Goal: Obtain resource: Obtain resource

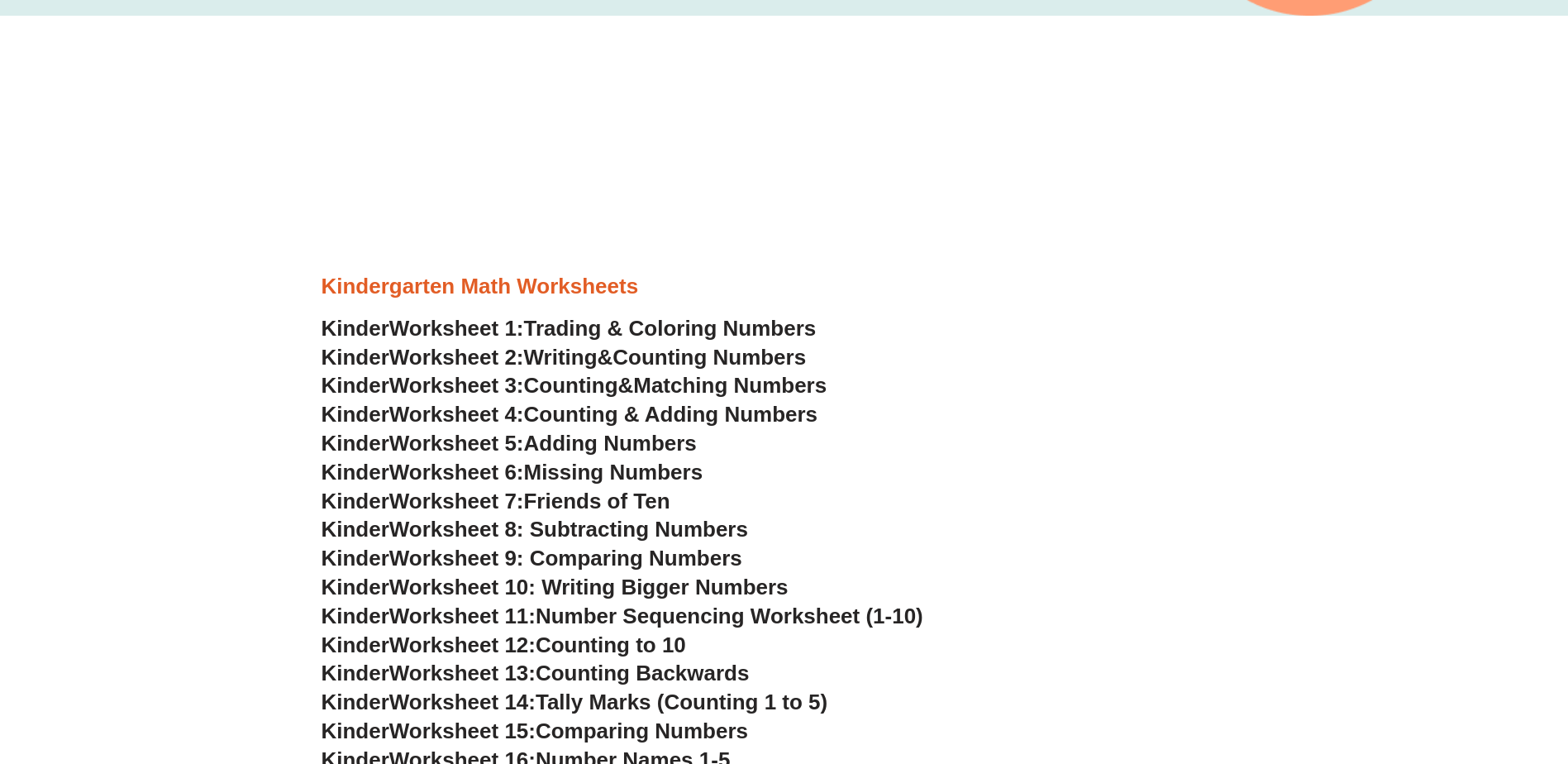
scroll to position [1075, 0]
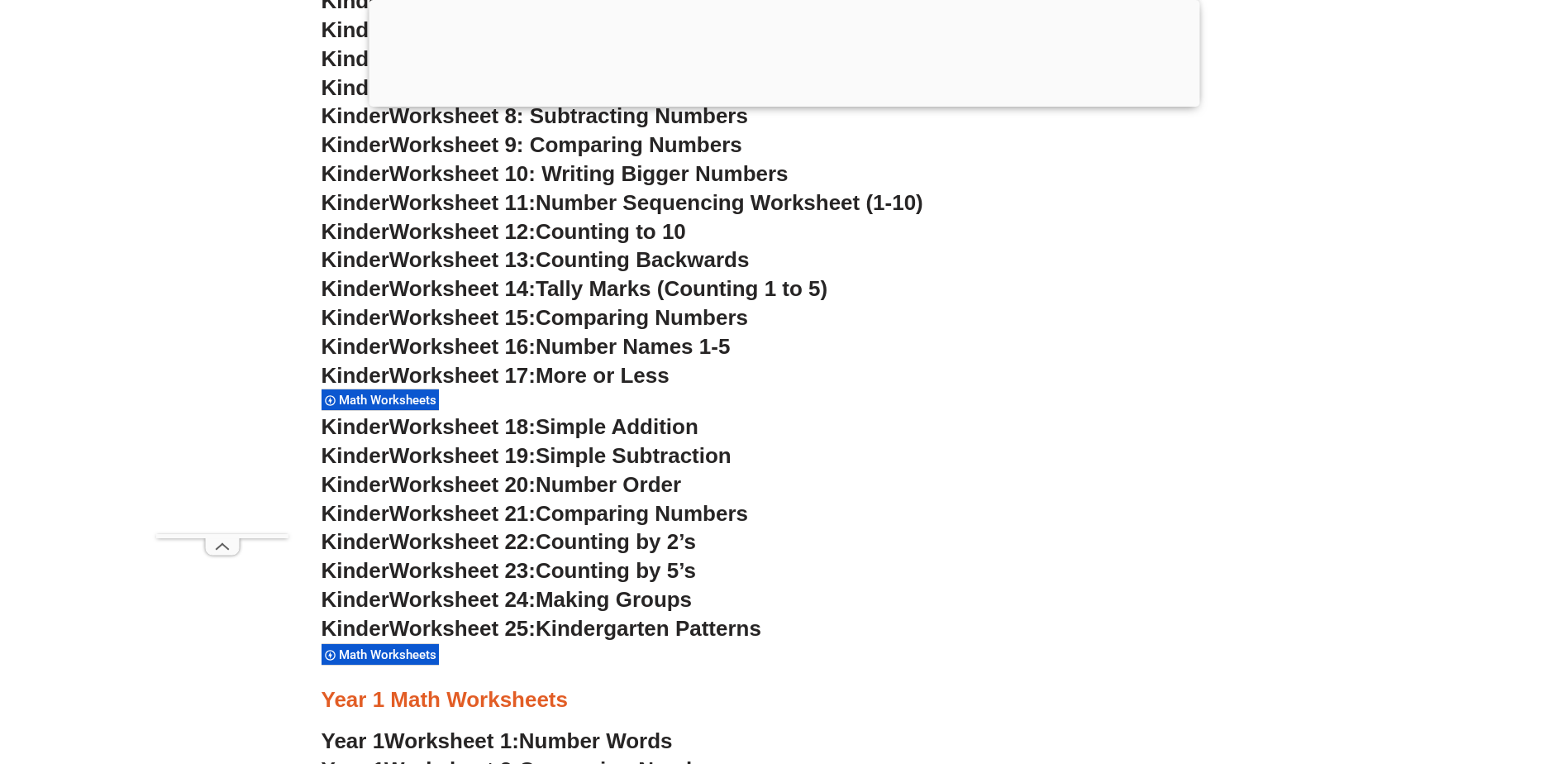
drag, startPoint x: 537, startPoint y: 550, endPoint x: 469, endPoint y: 488, distance: 92.0
click at [536, 550] on span "Worksheet 22:" at bounding box center [463, 541] width 147 height 25
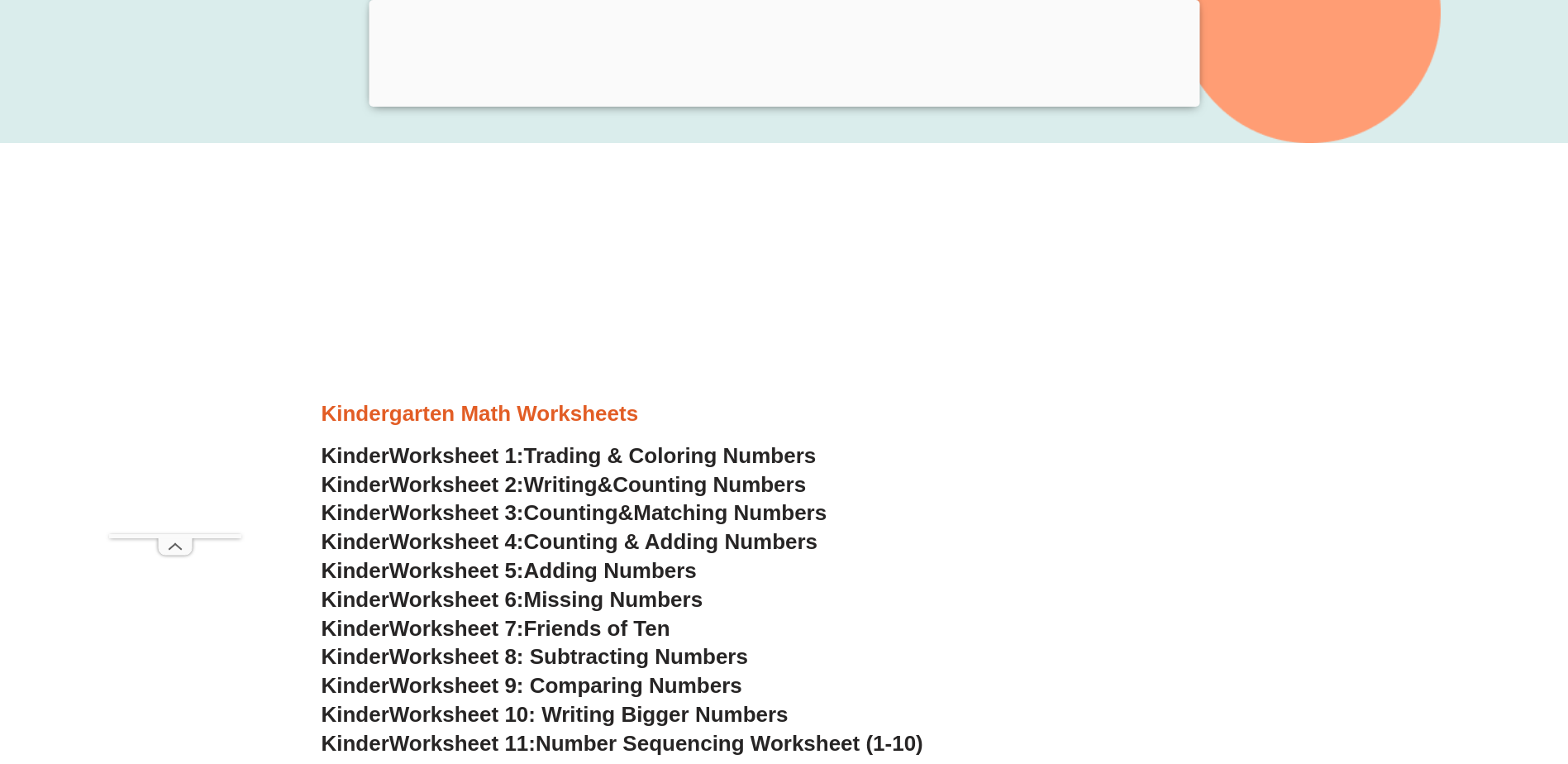
scroll to position [827, 0]
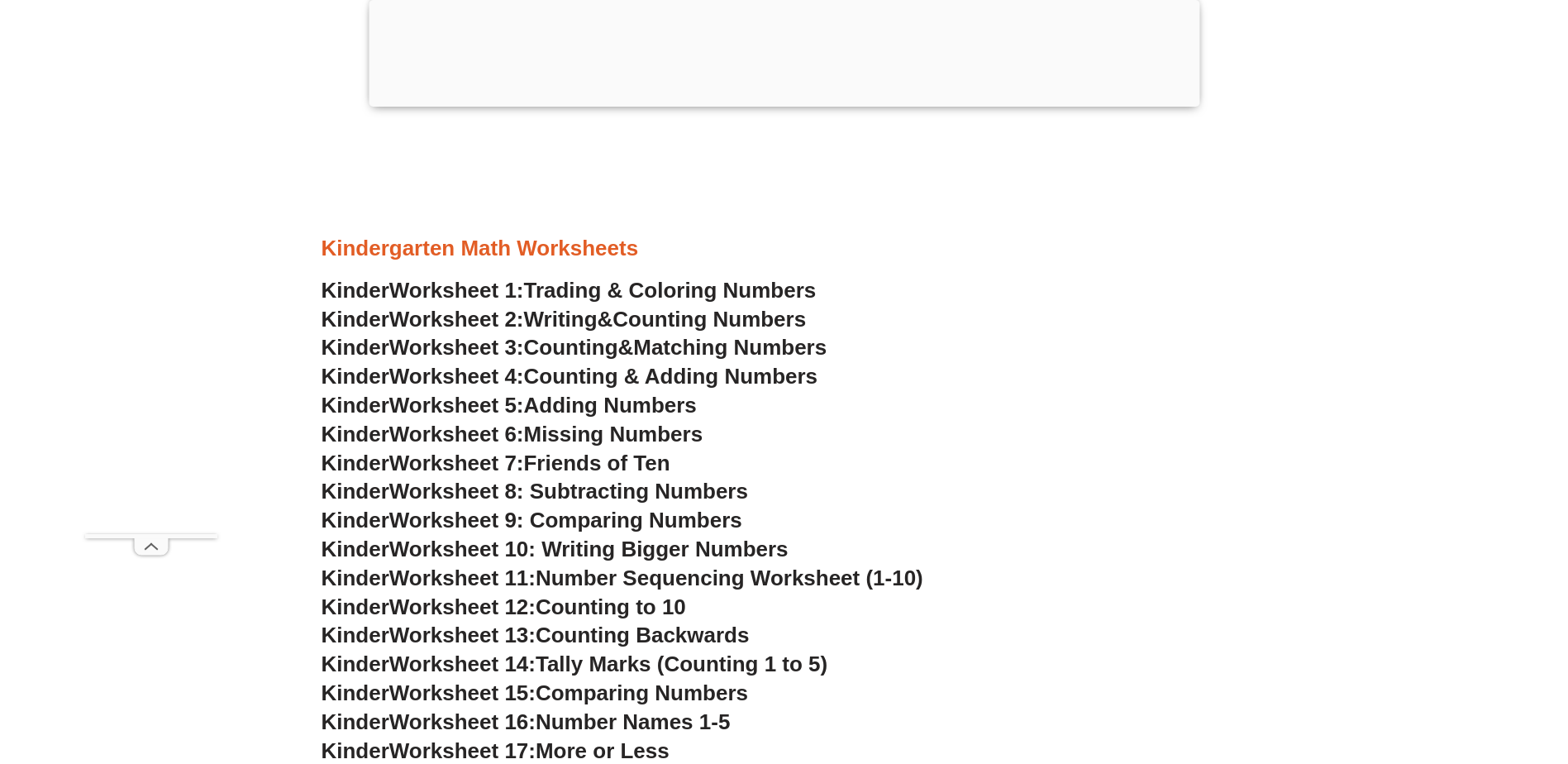
click at [448, 610] on span "Worksheet 12:" at bounding box center [463, 607] width 147 height 25
click at [496, 467] on span "Worksheet 7:" at bounding box center [457, 463] width 135 height 25
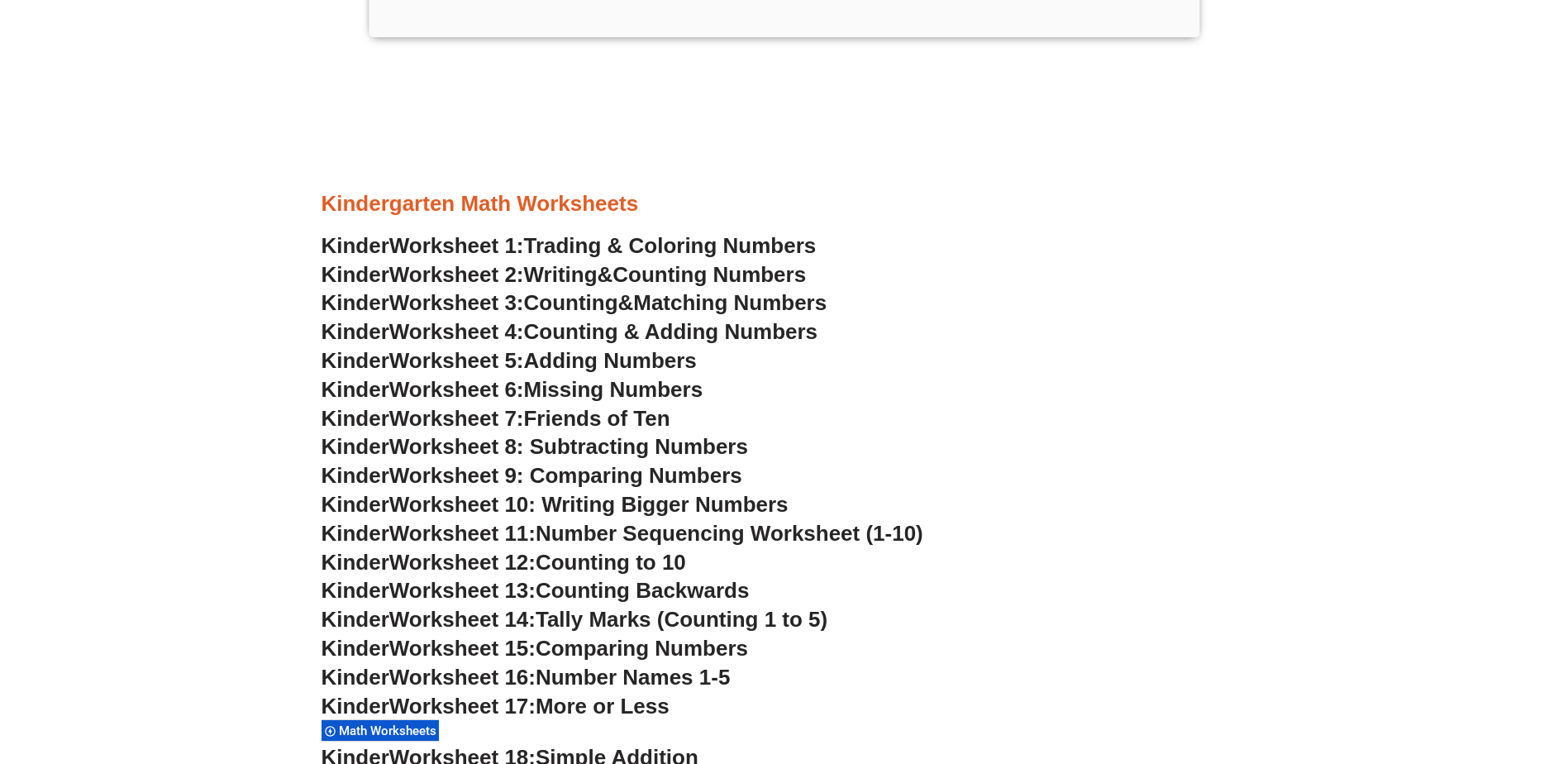
scroll to position [827, 0]
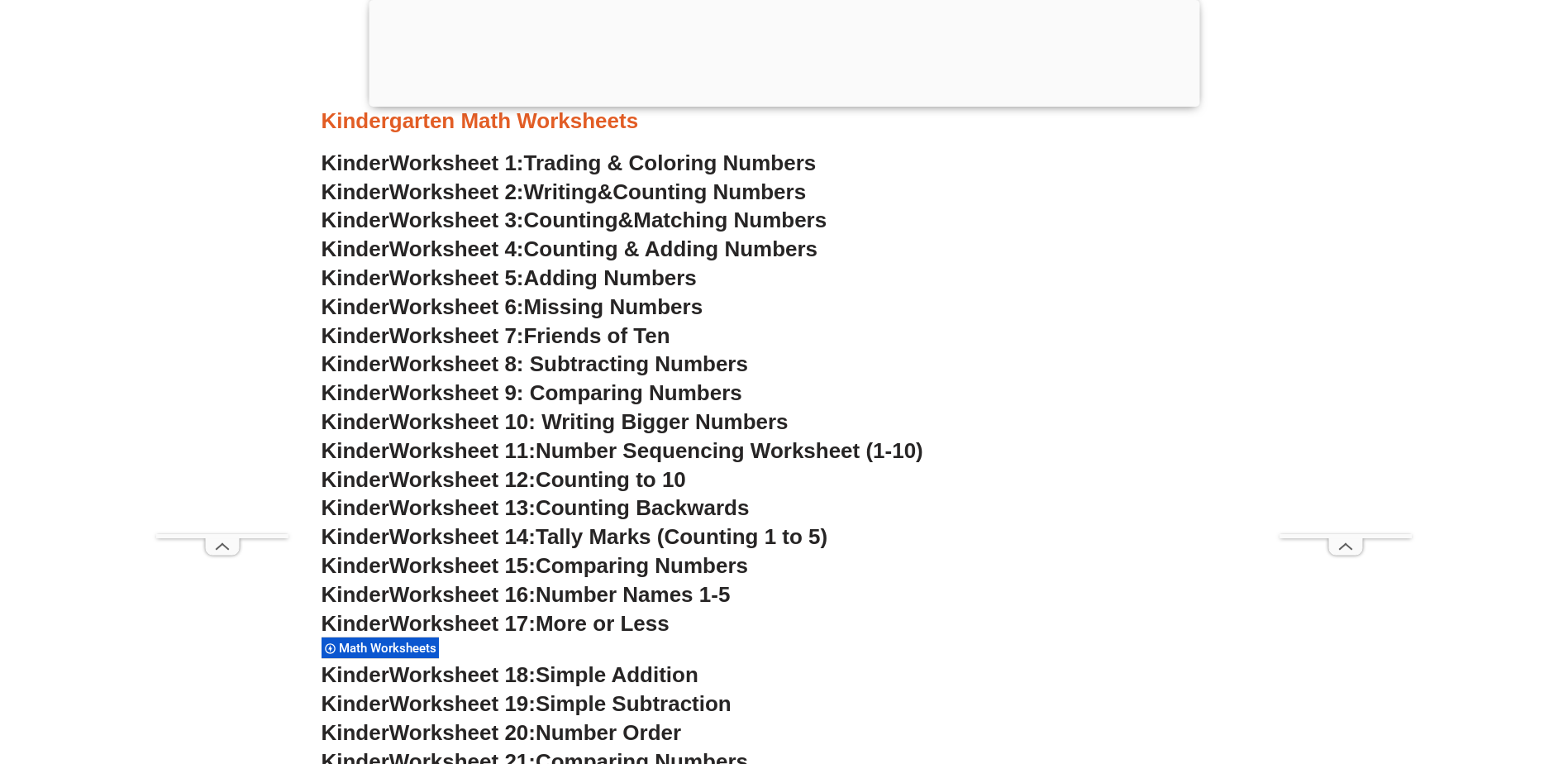
click at [621, 276] on span "Adding Numbers" at bounding box center [611, 278] width 173 height 25
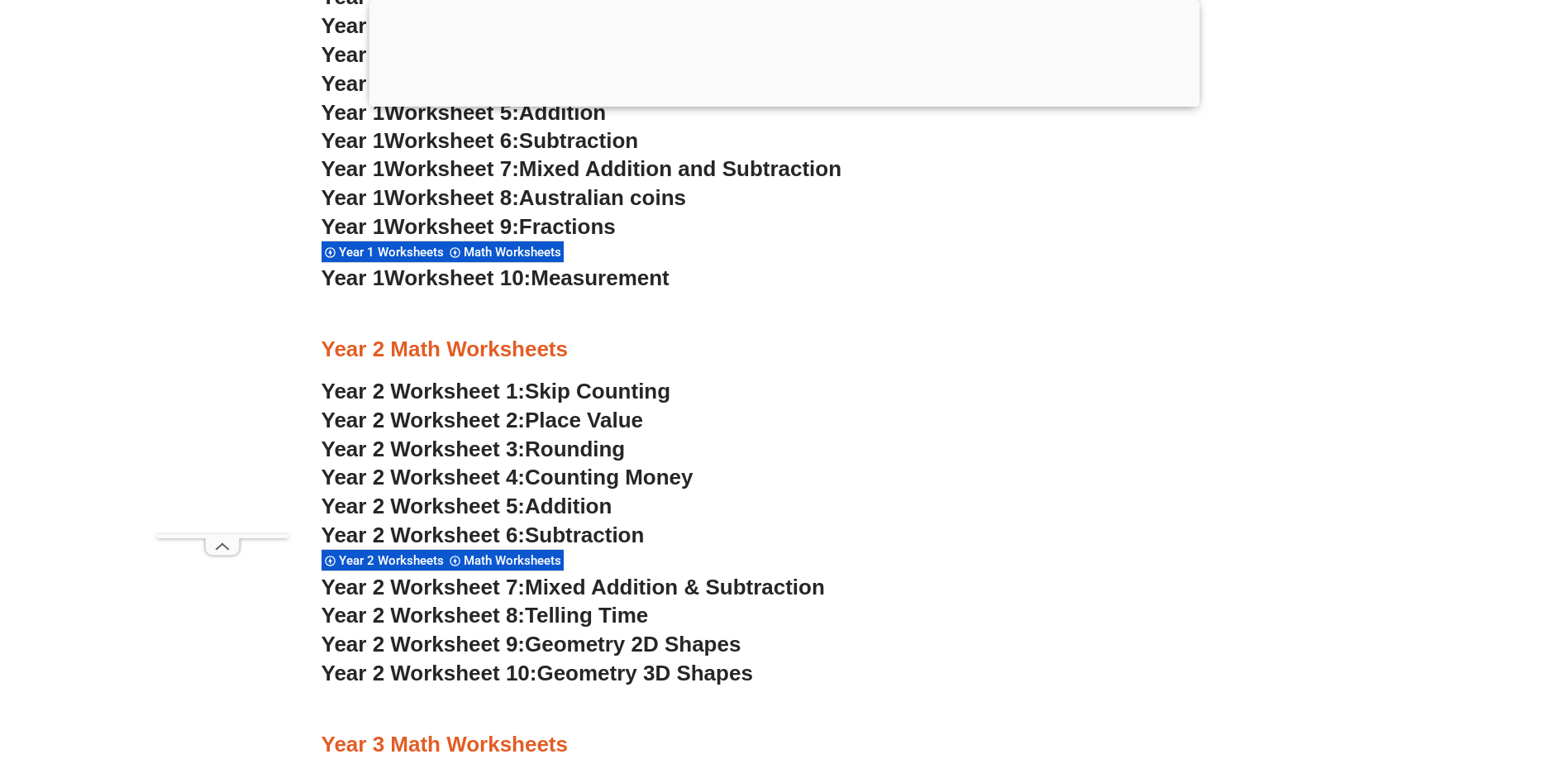
scroll to position [1902, 0]
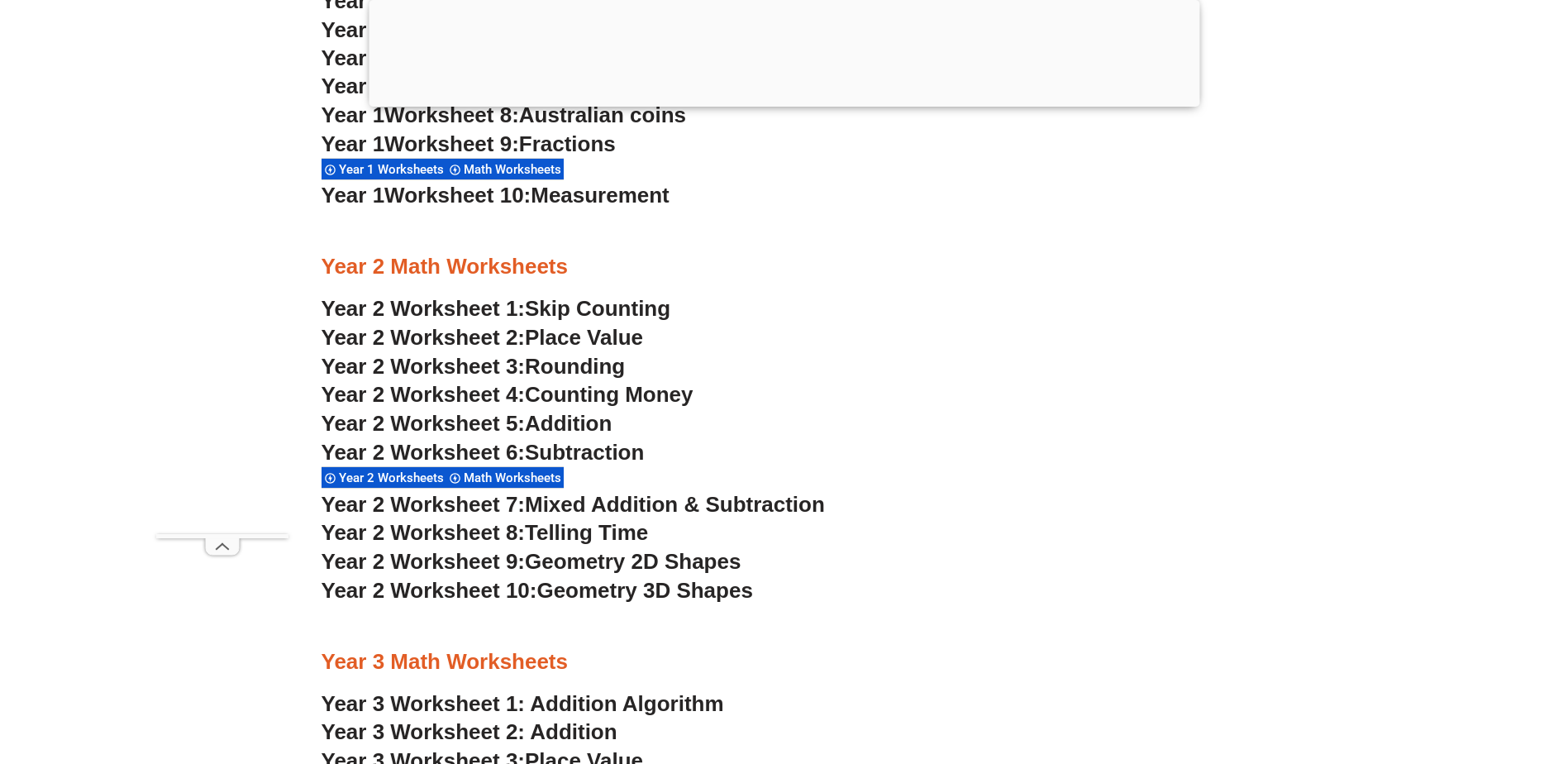
click at [587, 309] on span "Skip Counting" at bounding box center [598, 309] width 146 height 25
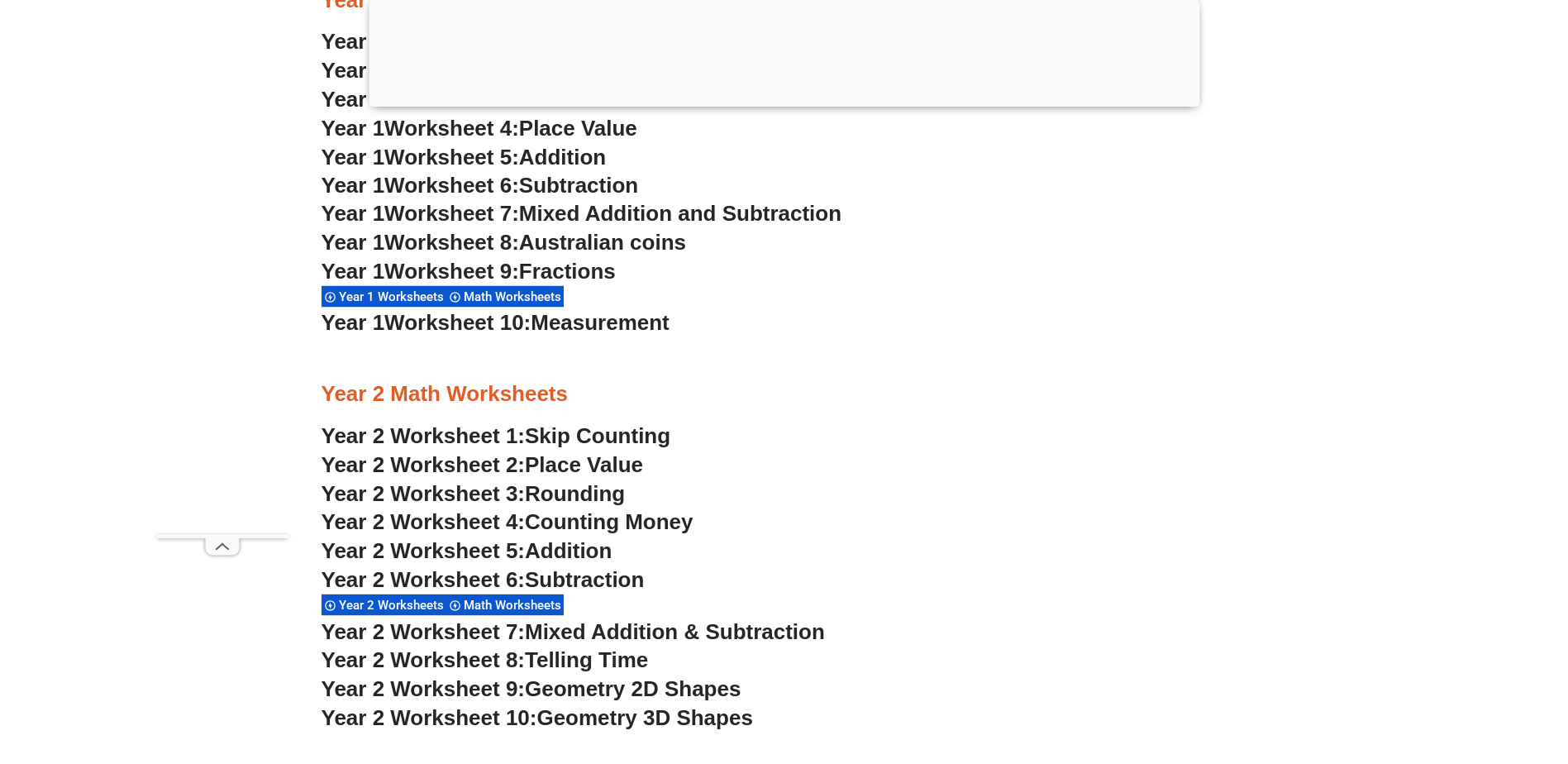
click at [1340, 399] on section "Kindergarten Math Worksheets Kinder Worksheet 1: Trading & Coloring Numbers Kin…" at bounding box center [784, 49] width 1568 height 2291
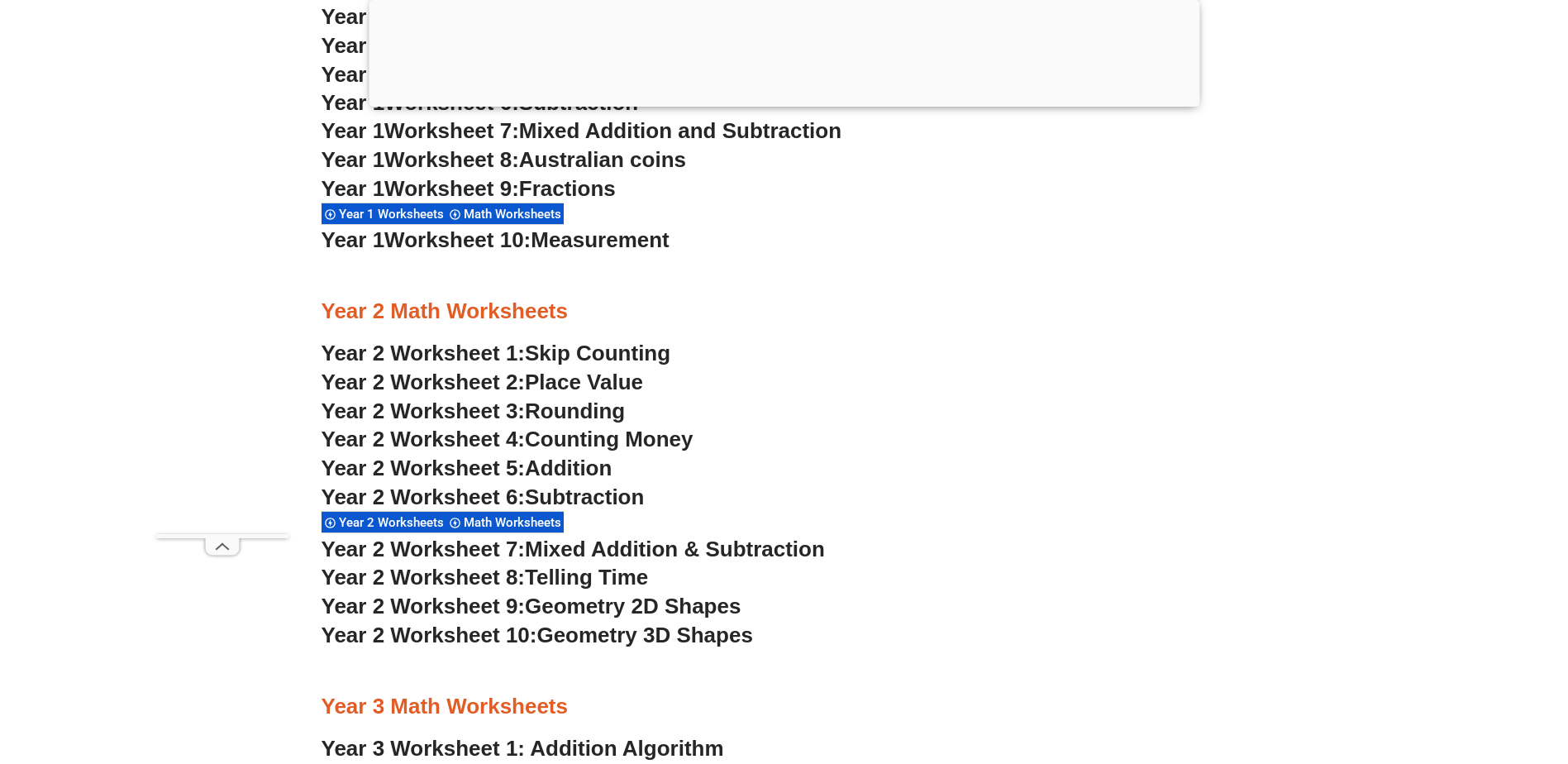
click at [424, 583] on span "Year 2 Worksheet 8:" at bounding box center [424, 577] width 204 height 25
drag, startPoint x: 670, startPoint y: 75, endPoint x: 923, endPoint y: 339, distance: 365.7
click at [923, 339] on h3 "Year 2 Worksheet 1: Skip Counting" at bounding box center [784, 353] width 926 height 28
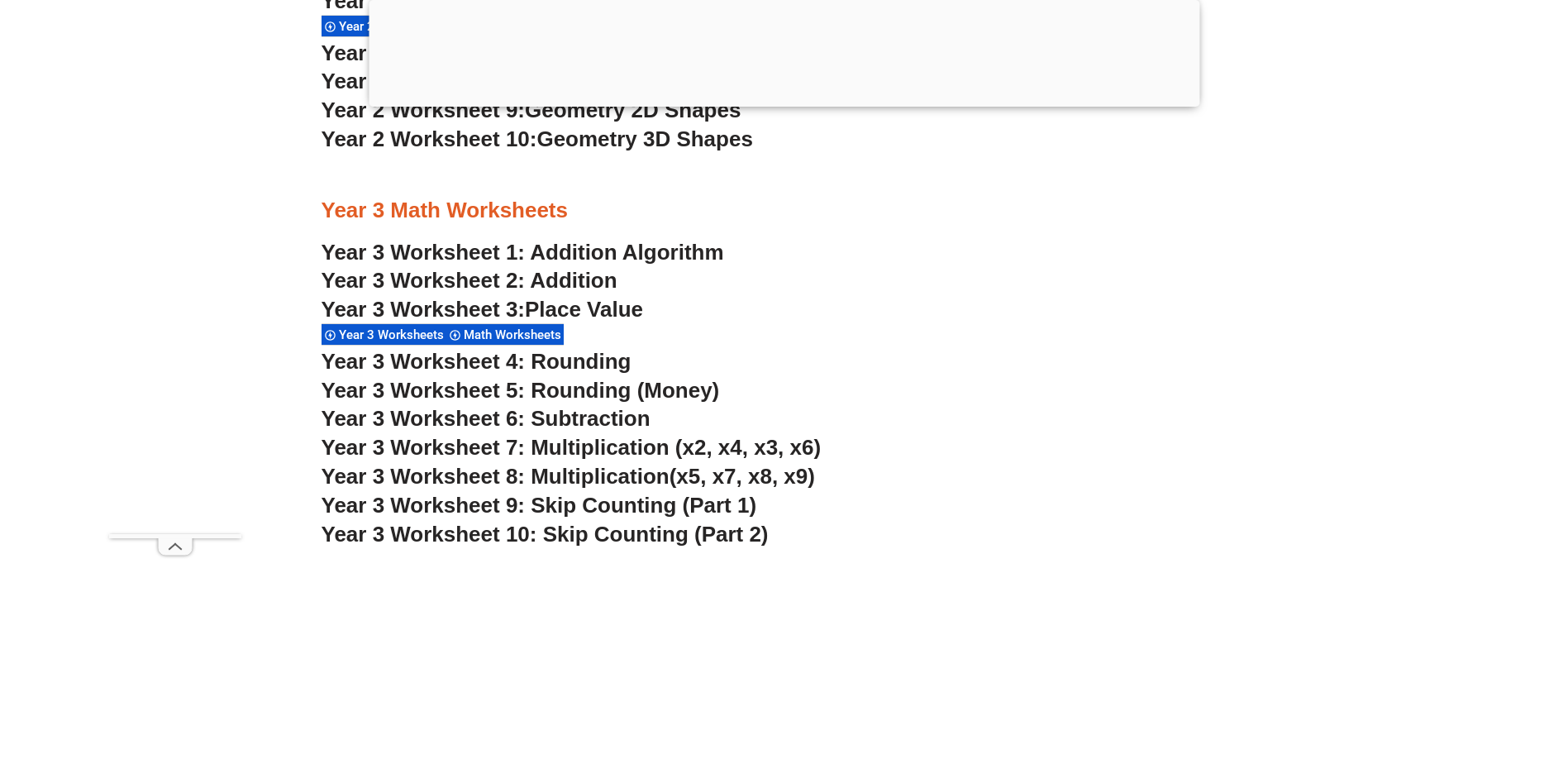
click at [581, 509] on span "Year 3 Worksheet 9: Skip Counting (Part 1)" at bounding box center [539, 505] width 436 height 25
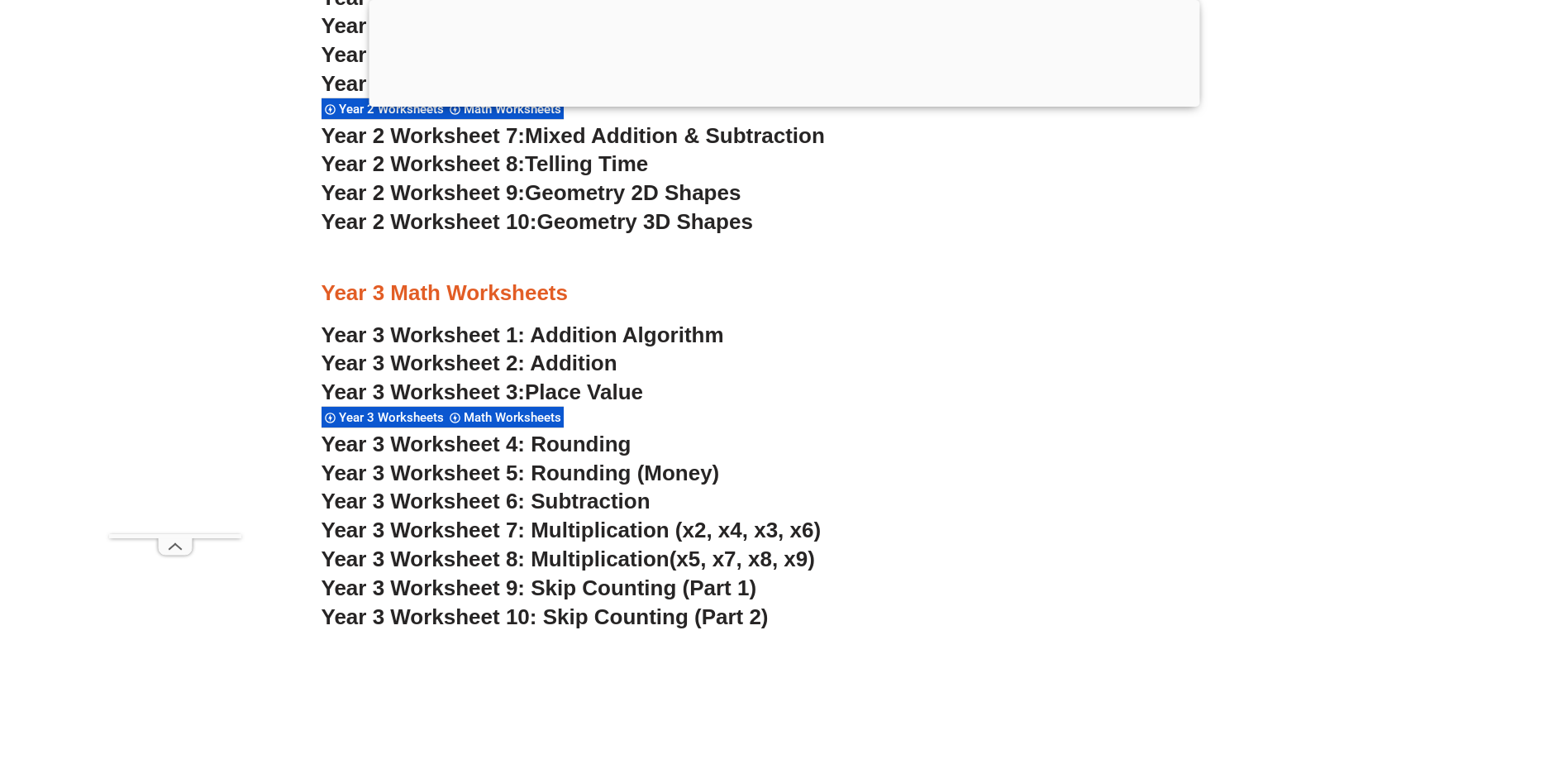
click at [1072, 454] on h3 "Year 3 Worksheet 4: Rounding" at bounding box center [784, 445] width 926 height 28
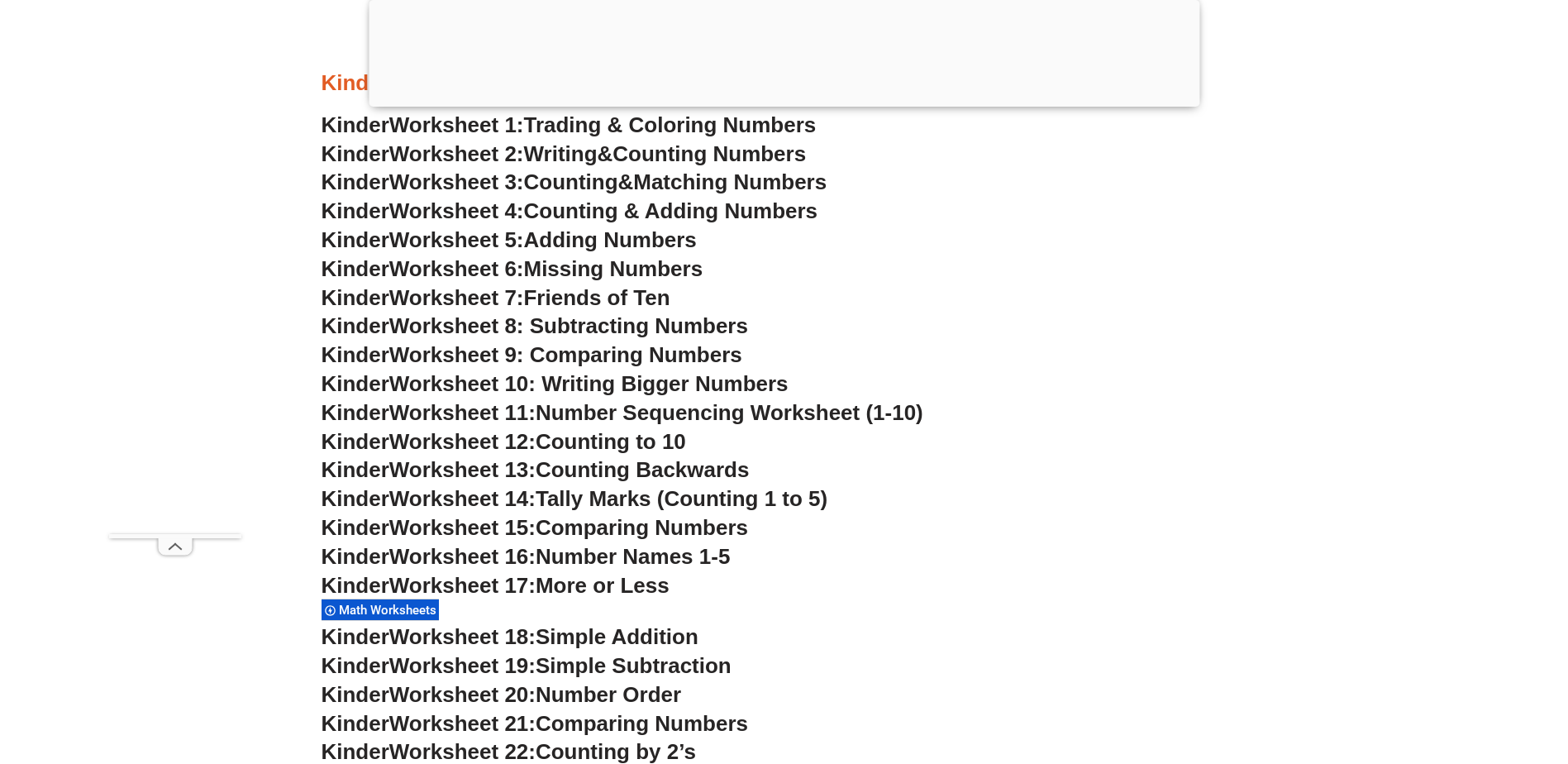
scroll to position [910, 0]
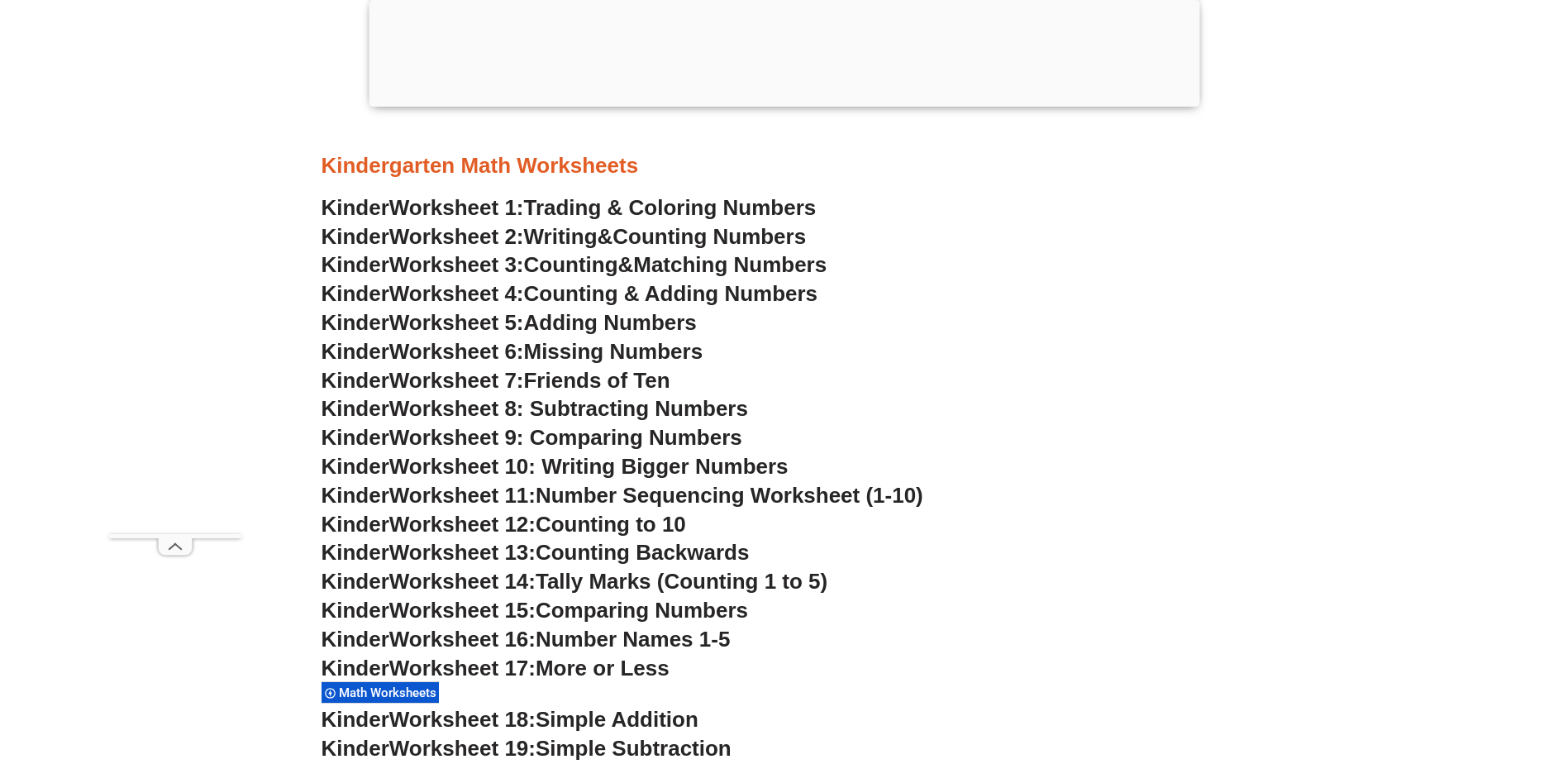
click at [499, 658] on span "Worksheet 17:" at bounding box center [463, 668] width 147 height 25
drag, startPoint x: 549, startPoint y: 672, endPoint x: 562, endPoint y: 627, distance: 46.8
click at [551, 672] on span "More or Less" at bounding box center [602, 668] width 134 height 25
click at [572, 583] on span "Tally Marks (Counting 1 to 5)" at bounding box center [682, 581] width 292 height 25
click at [522, 547] on span "Worksheet 13:" at bounding box center [463, 552] width 147 height 25
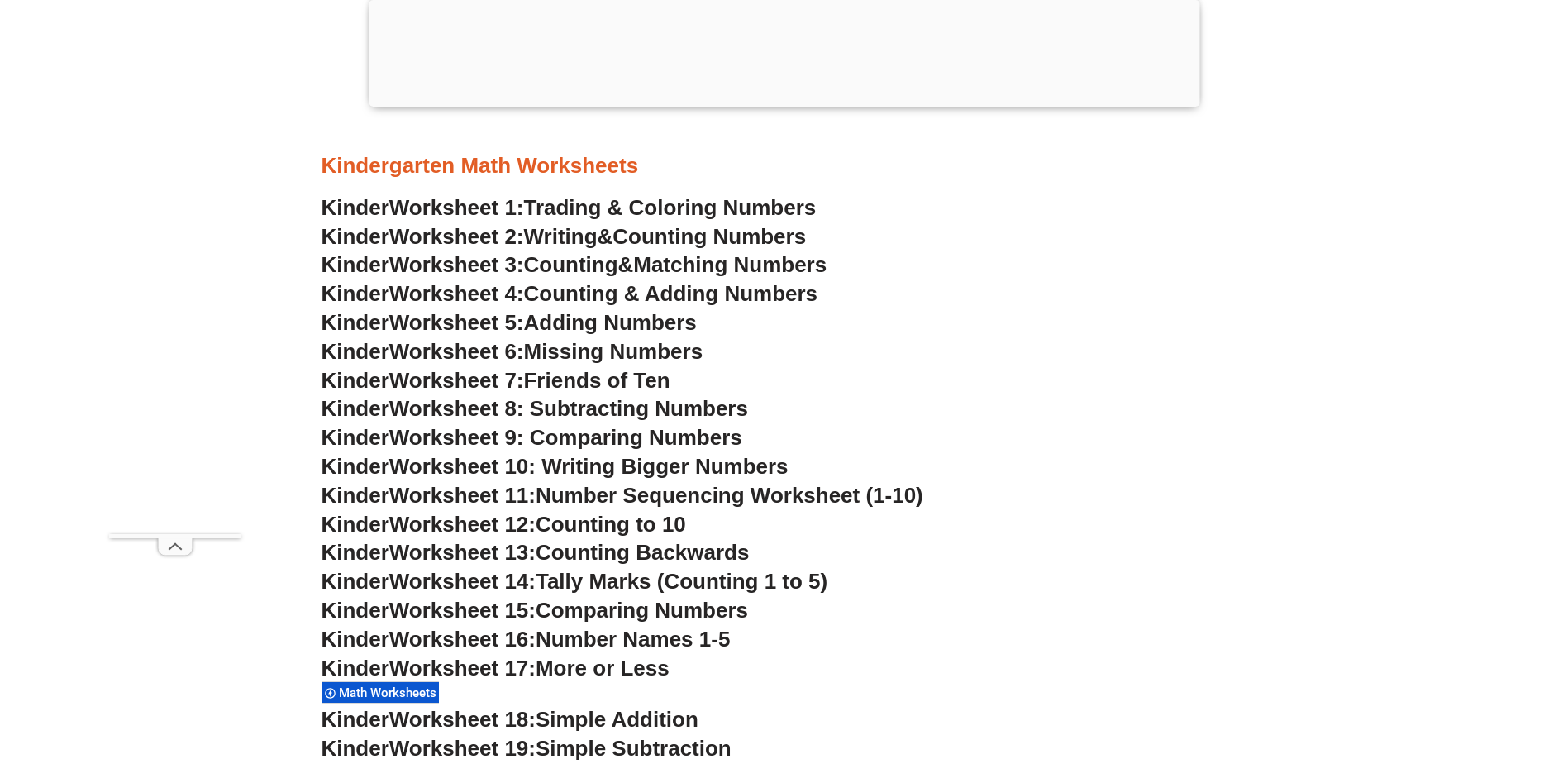
click at [528, 522] on span "Worksheet 12:" at bounding box center [463, 524] width 147 height 25
click at [598, 463] on span "Worksheet 10: Writing Bigger Numbers" at bounding box center [589, 466] width 399 height 25
